Goal: Transaction & Acquisition: Subscribe to service/newsletter

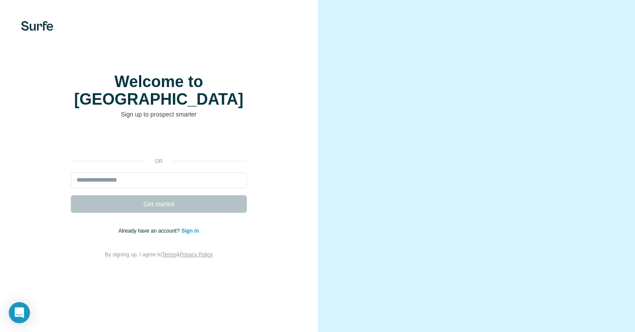
click at [188, 228] on link "Sign in" at bounding box center [190, 231] width 18 height 6
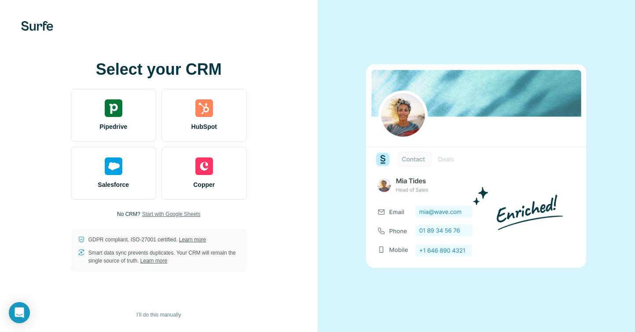
click at [187, 213] on span "Start with Google Sheets" at bounding box center [171, 214] width 59 height 8
